Goal: Transaction & Acquisition: Subscribe to service/newsletter

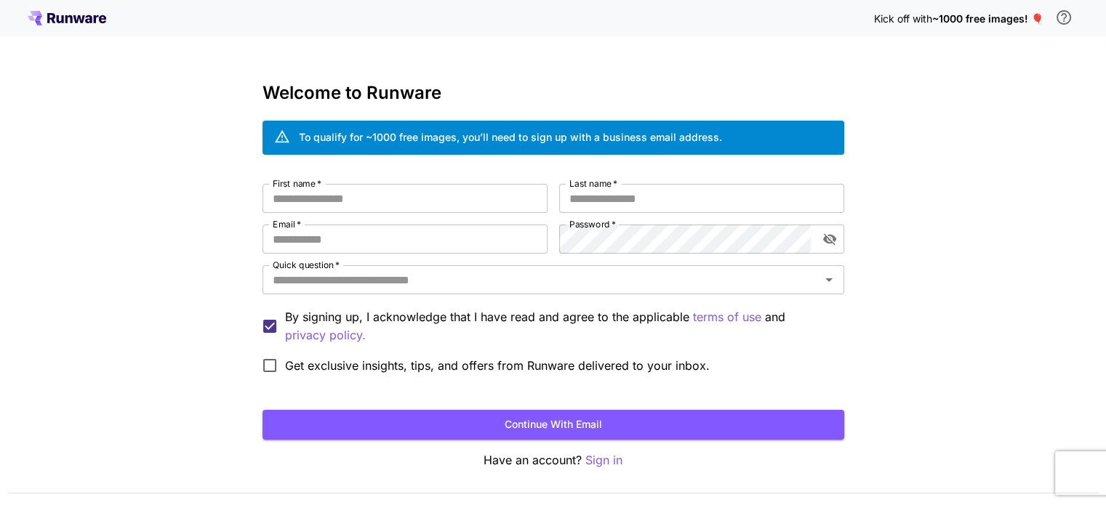
click at [380, 135] on div "To qualify for ~1000 free images, you’ll need to sign up with a business email …" at bounding box center [510, 136] width 423 height 15
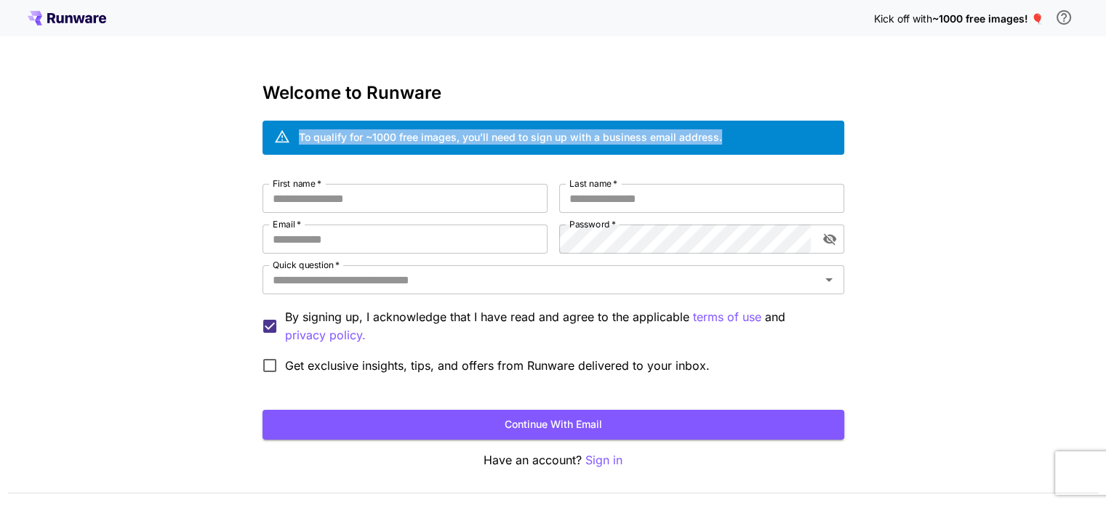
click at [380, 135] on div "To qualify for ~1000 free images, you’ll need to sign up with a business email …" at bounding box center [510, 136] width 423 height 15
copy div "To qualify for ~1000 free images, you’ll need to sign up with a business email …"
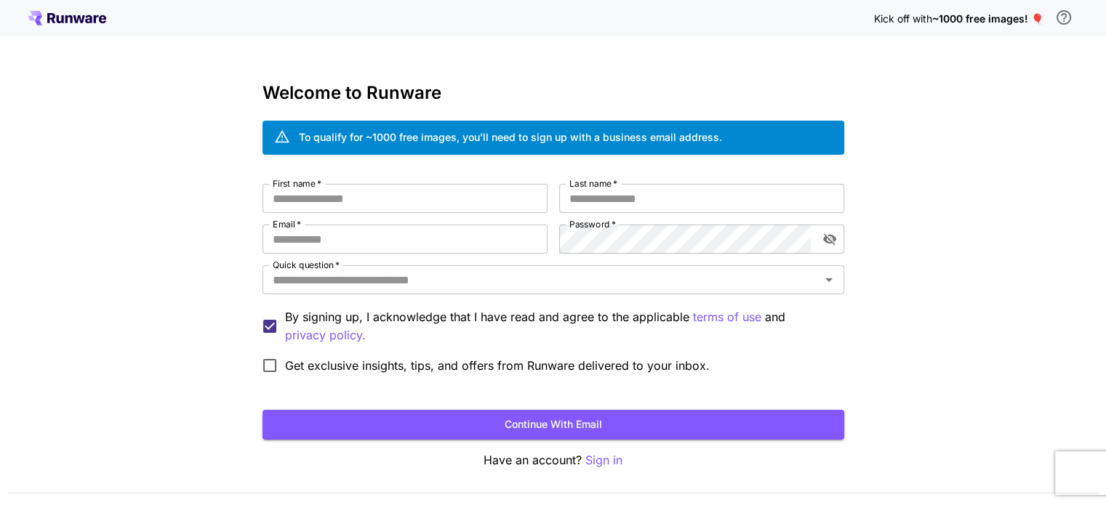
click at [393, 89] on h3 "Welcome to Runware" at bounding box center [554, 93] width 582 height 20
copy div "Welcome to Runware"
click at [809, 41] on div "Kick off with ~1000 free images! 🎈 Welcome to Runware To qualify for ~1000 free…" at bounding box center [553, 274] width 1106 height 548
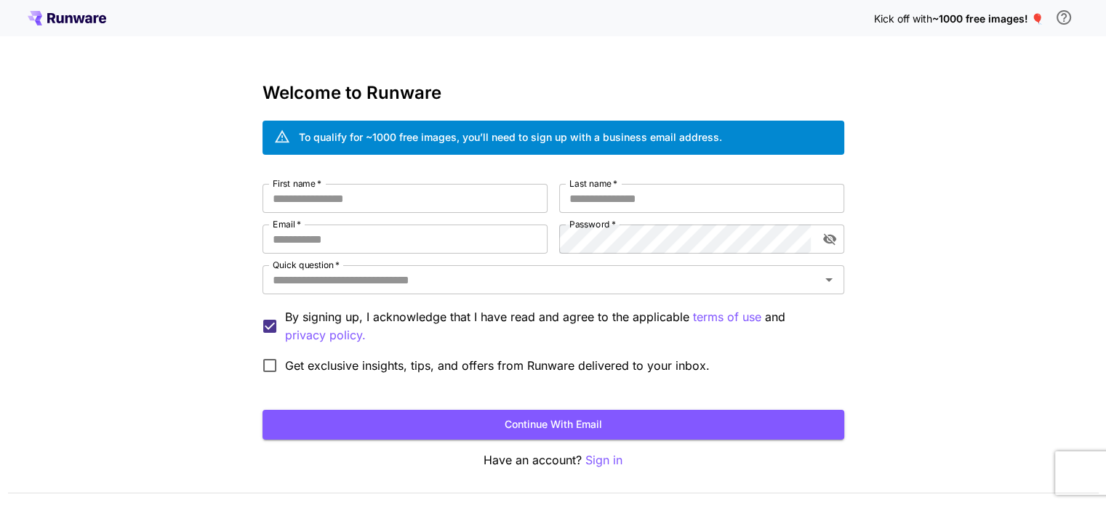
scroll to position [41, 0]
